Goal: Transaction & Acquisition: Purchase product/service

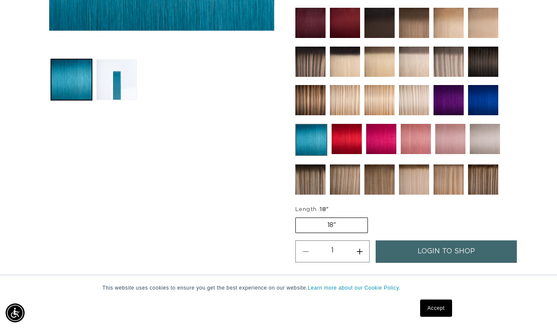
scroll to position [0, 496]
click at [345, 227] on label "18" Variant sold out or unavailable" at bounding box center [332, 226] width 73 height 16
click at [298, 216] on input "18" Variant sold out or unavailable" at bounding box center [298, 216] width 0 height 0
click at [334, 224] on label "18" Variant sold out or unavailable" at bounding box center [332, 226] width 73 height 16
click at [298, 216] on input "18" Variant sold out or unavailable" at bounding box center [298, 216] width 0 height 0
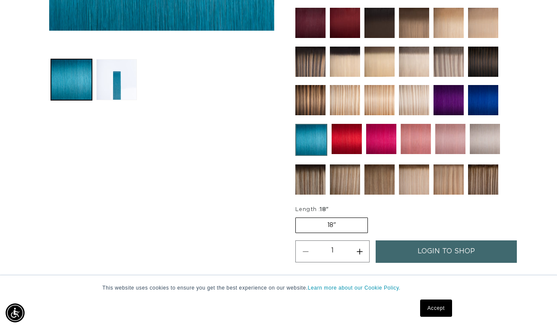
click at [327, 207] on span "18"" at bounding box center [324, 210] width 9 height 6
click at [327, 122] on div at bounding box center [402, 45] width 213 height 308
click at [321, 140] on img at bounding box center [312, 140] width 32 height 32
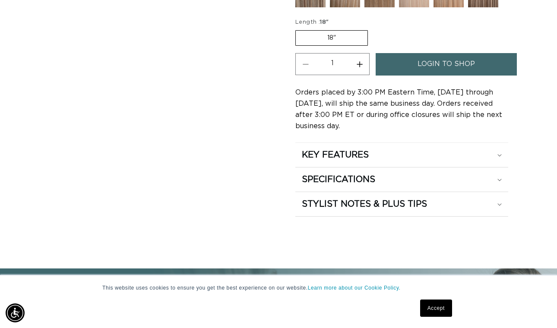
scroll to position [504, 0]
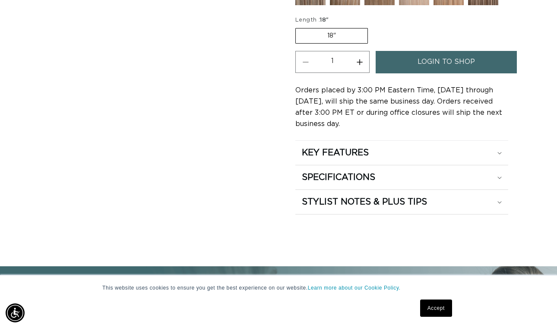
click at [344, 28] on label "18" Variant sold out or unavailable" at bounding box center [332, 36] width 73 height 16
click at [298, 27] on input "18" Variant sold out or unavailable" at bounding box center [298, 26] width 0 height 0
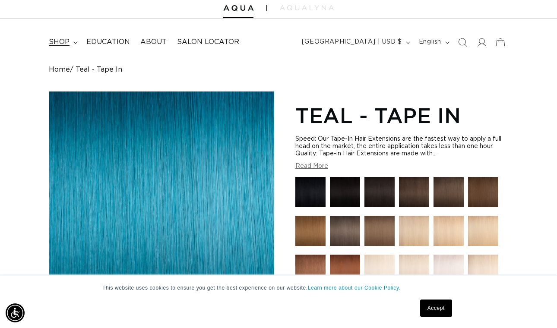
scroll to position [0, 496]
click at [73, 38] on summary "shop" at bounding box center [63, 41] width 38 height 19
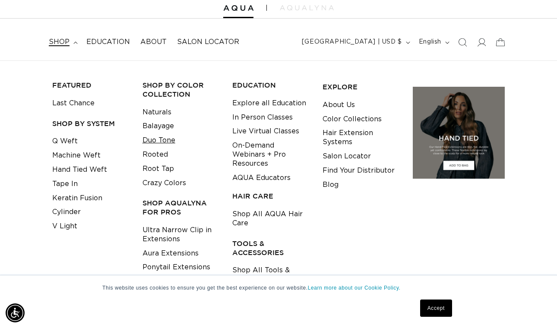
scroll to position [0, 992]
